Goal: Task Accomplishment & Management: Register for event/course

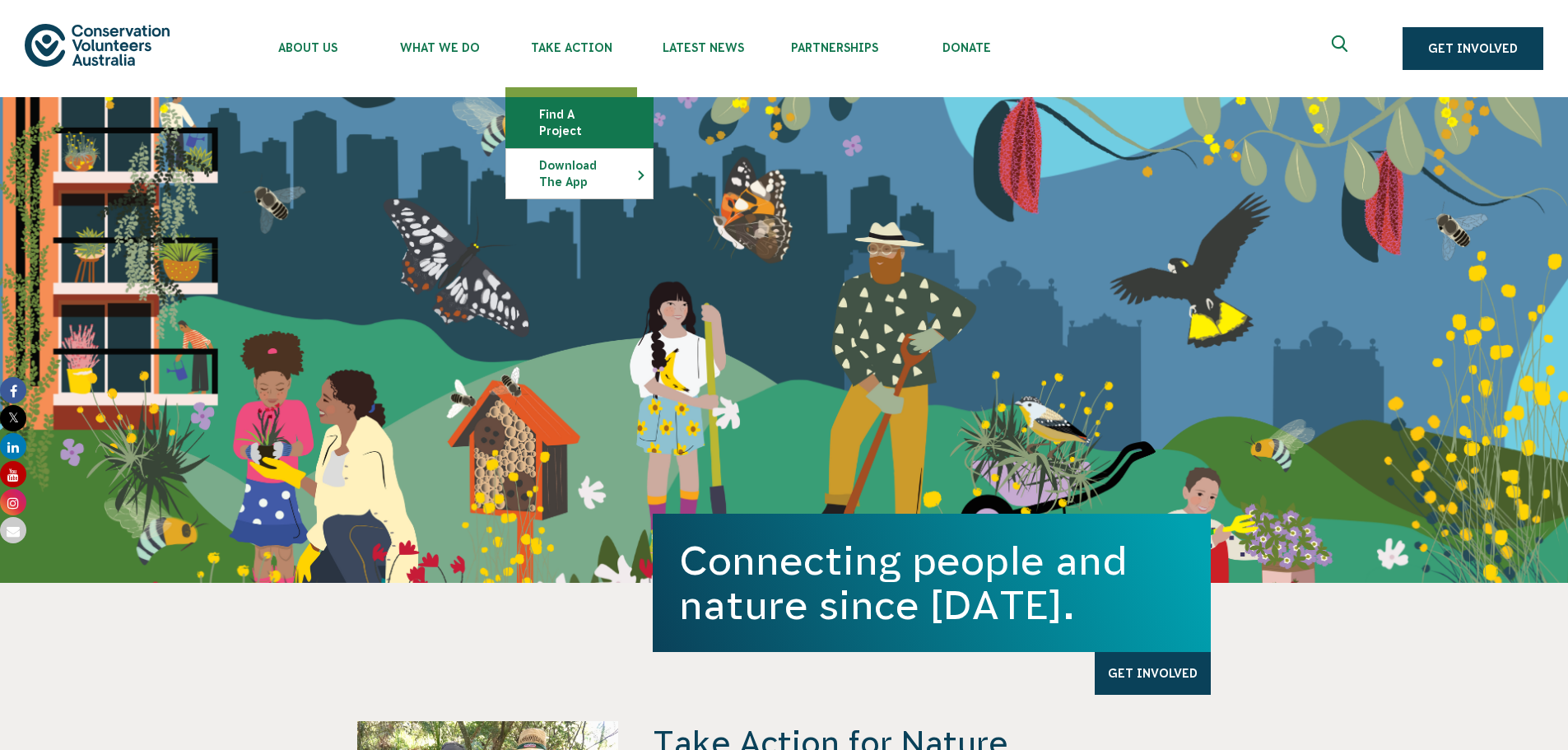
click at [554, 117] on link "Find a project" at bounding box center [579, 122] width 147 height 50
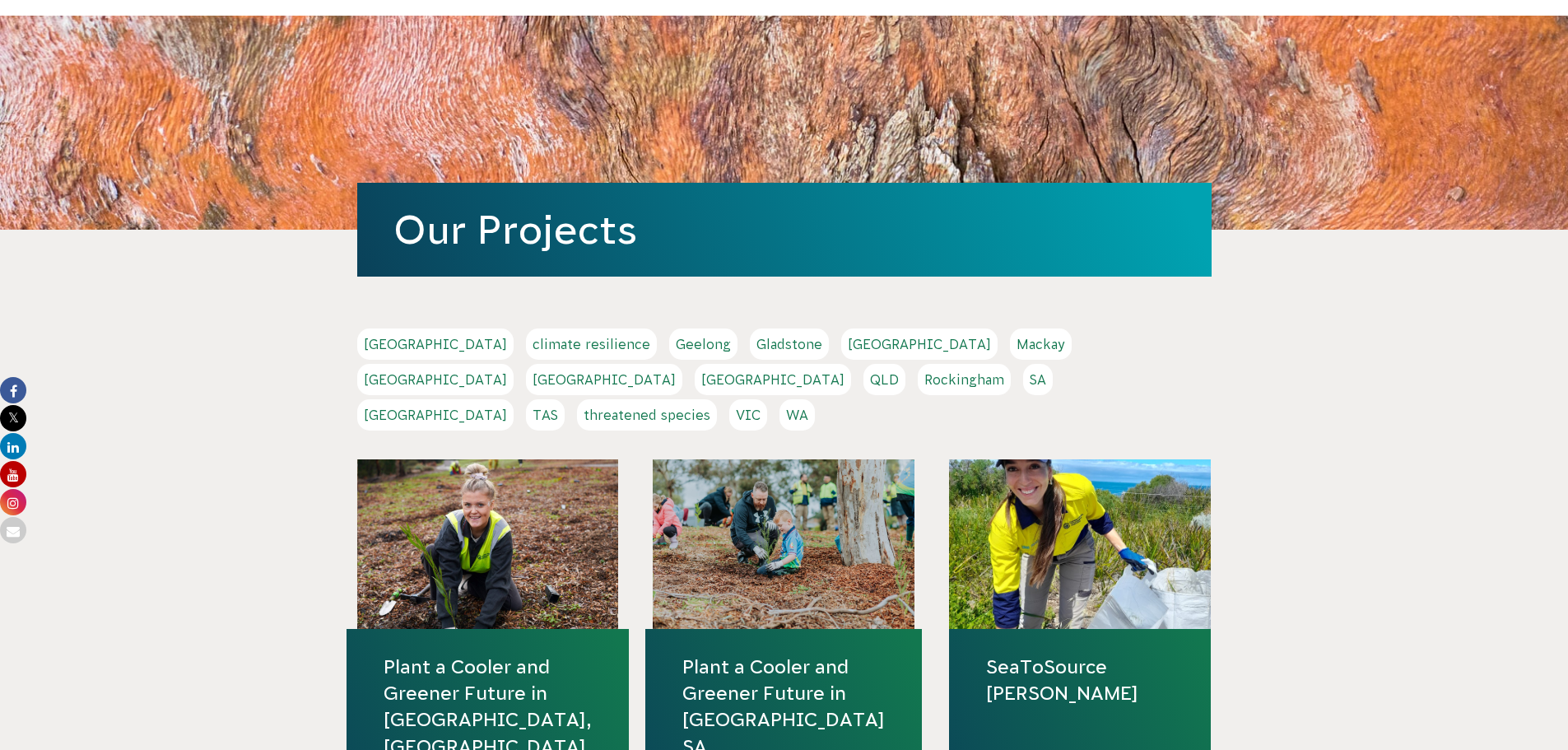
scroll to position [83, 0]
click at [514, 363] on link "Melbourne" at bounding box center [435, 378] width 156 height 31
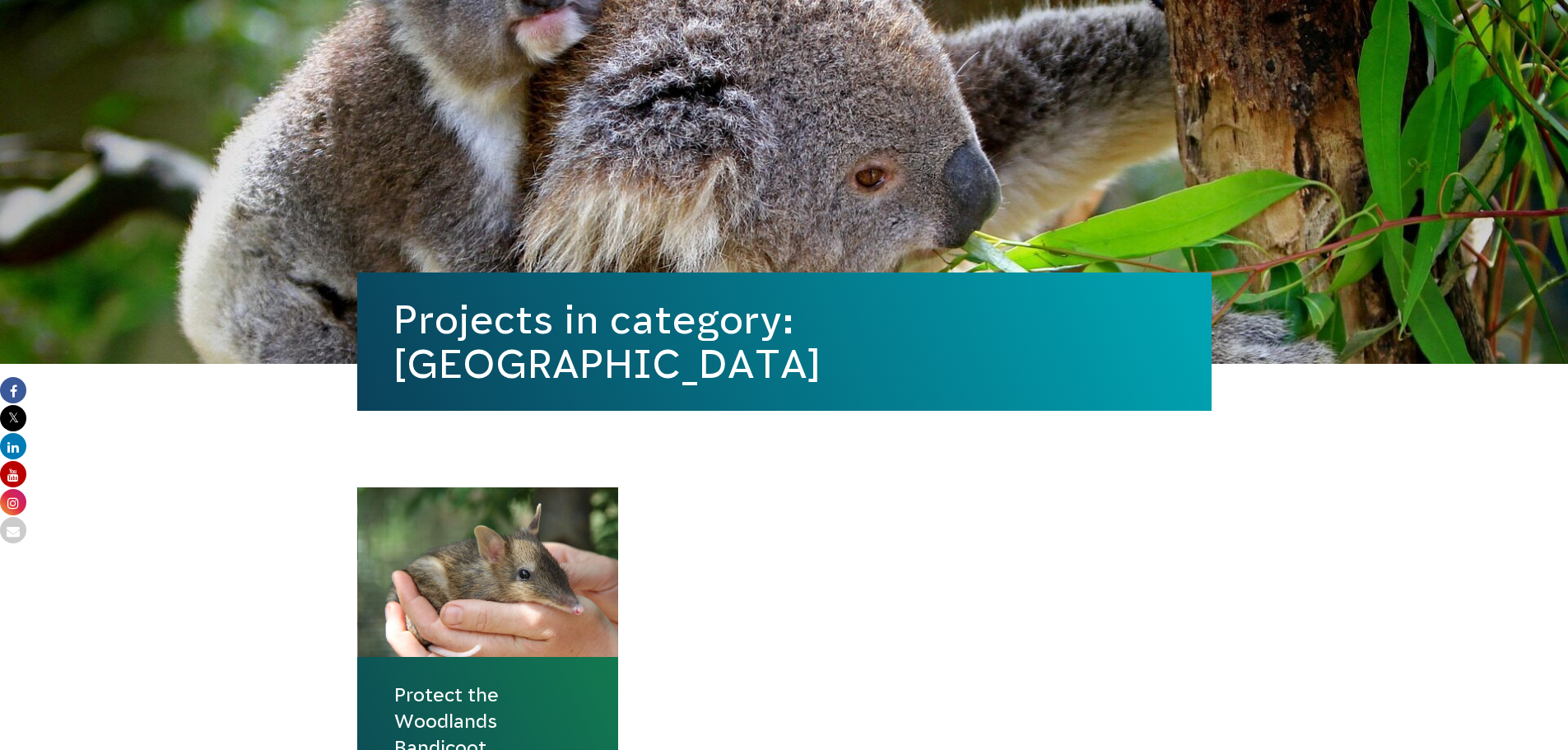
scroll to position [329, 0]
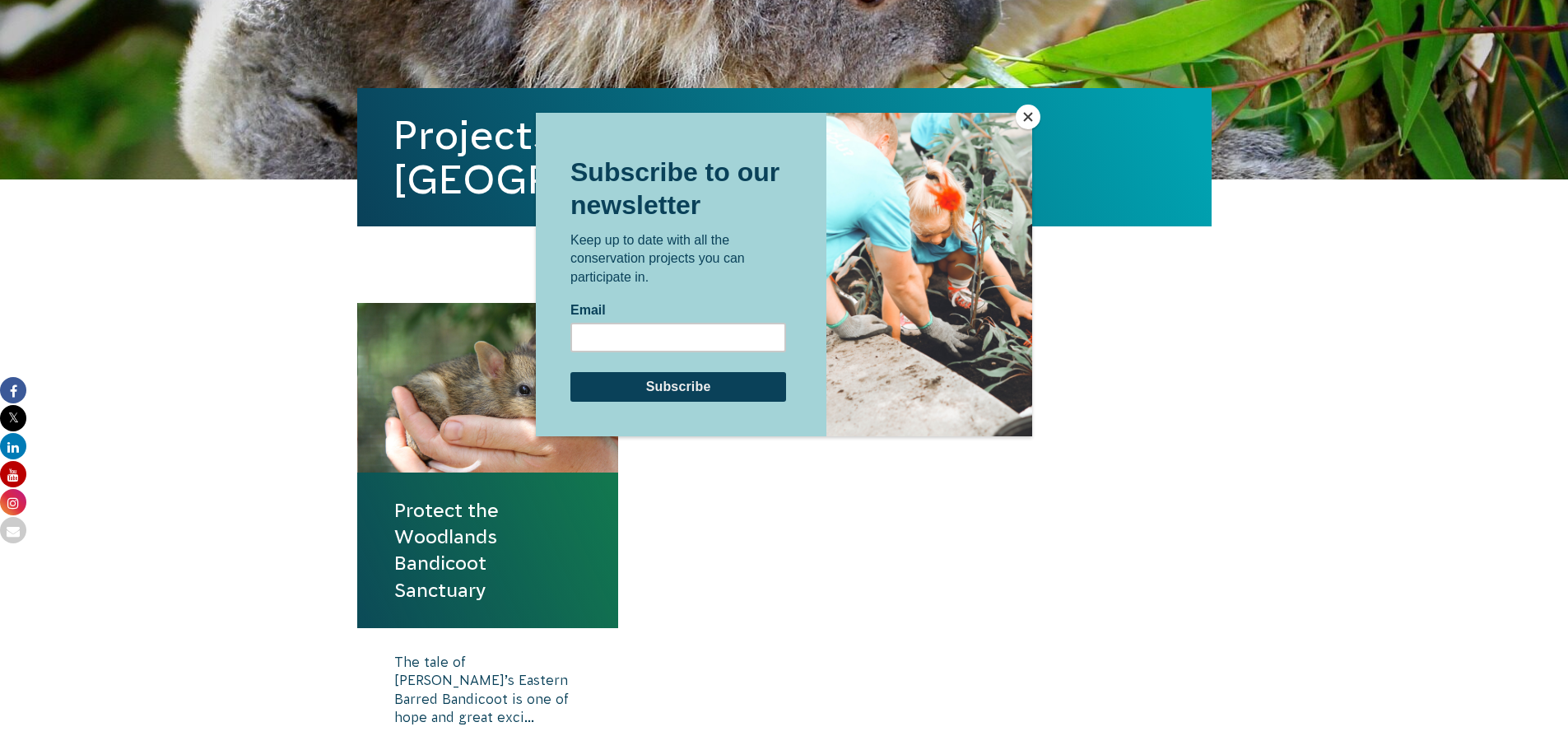
click at [74, 529] on div at bounding box center [784, 375] width 1568 height 750
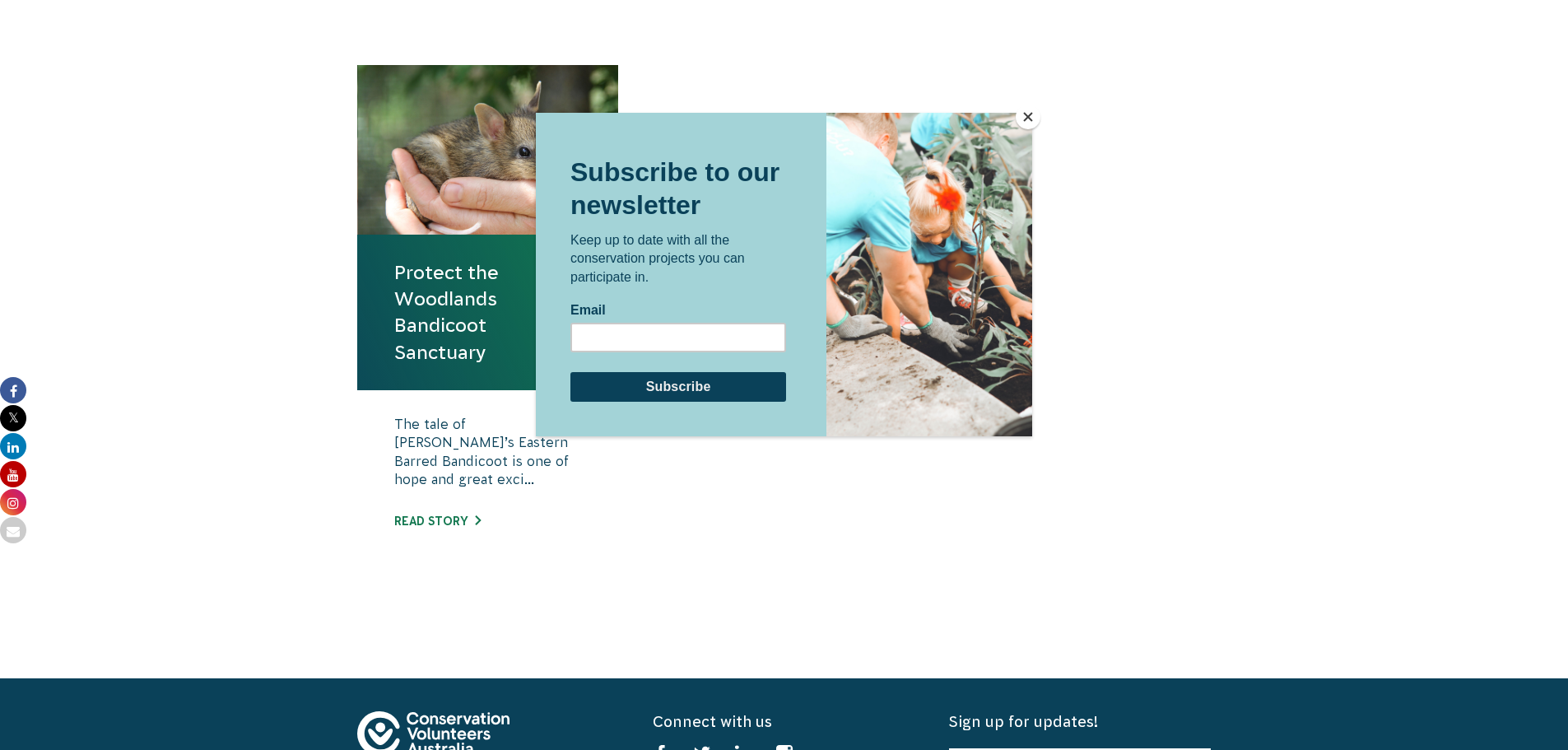
scroll to position [576, 0]
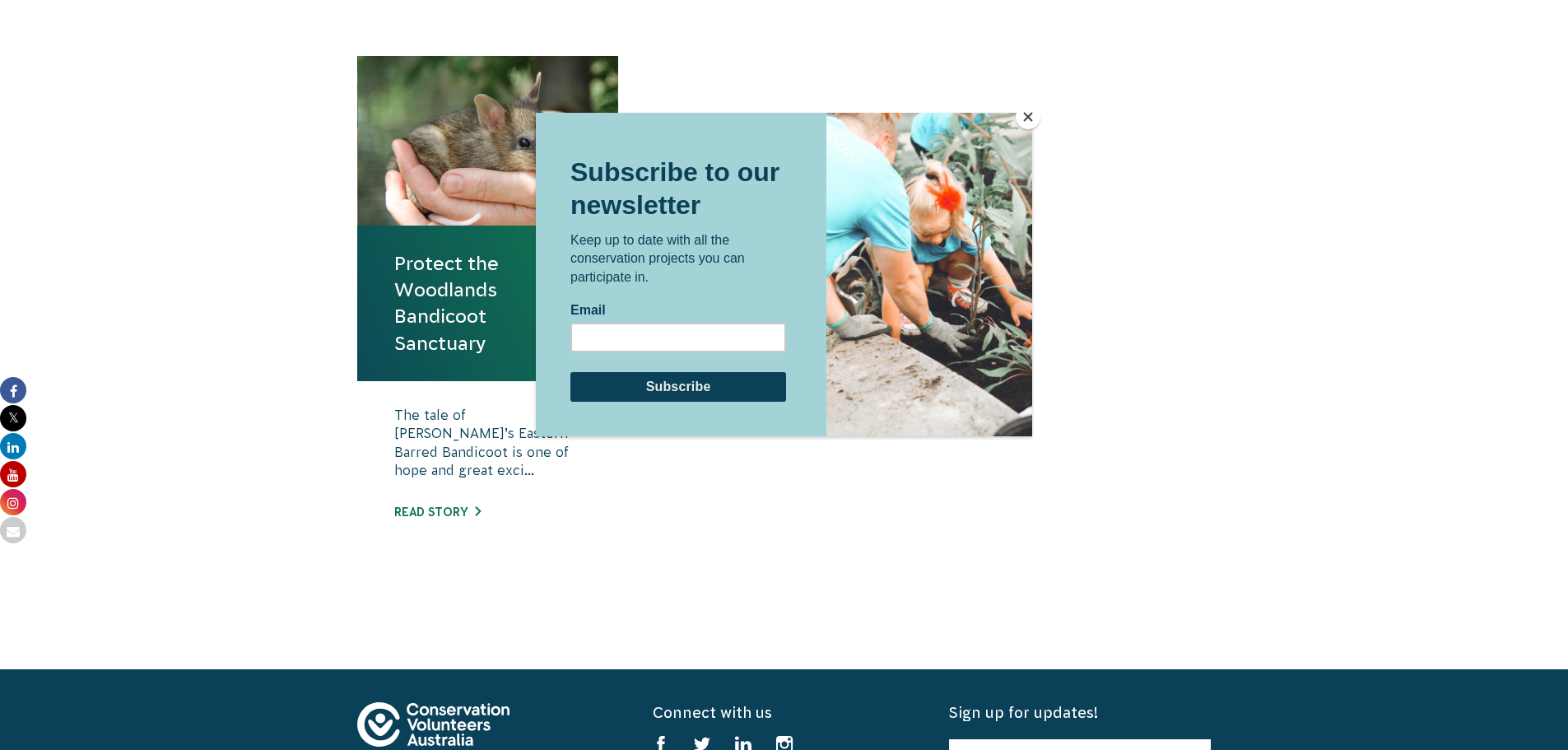
click at [1028, 118] on button "Close" at bounding box center [1028, 117] width 25 height 25
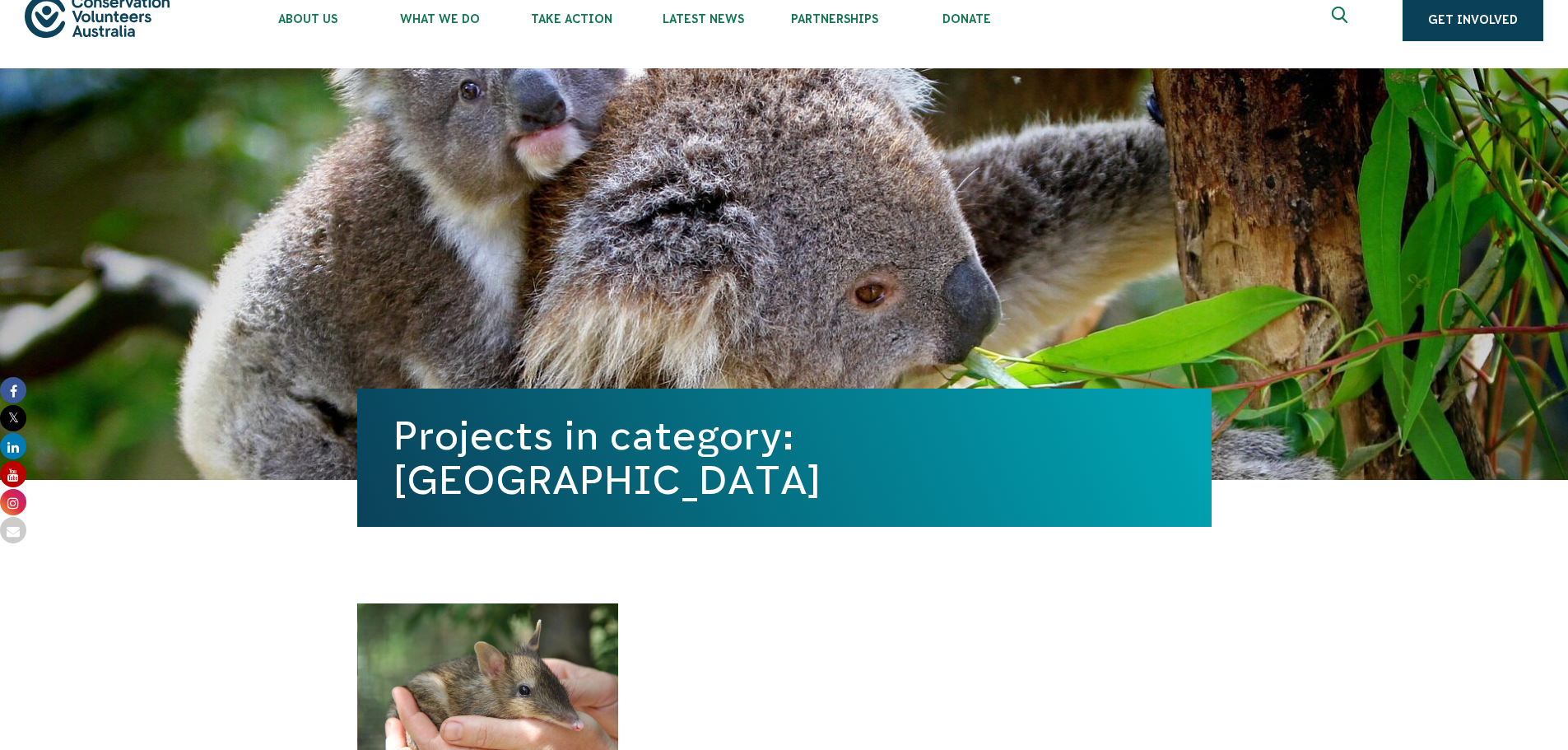
scroll to position [0, 0]
